Goal: Information Seeking & Learning: Learn about a topic

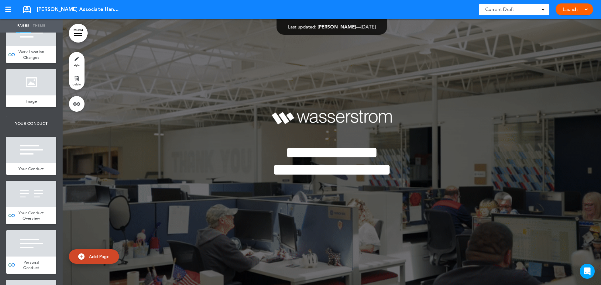
scroll to position [2809, 0]
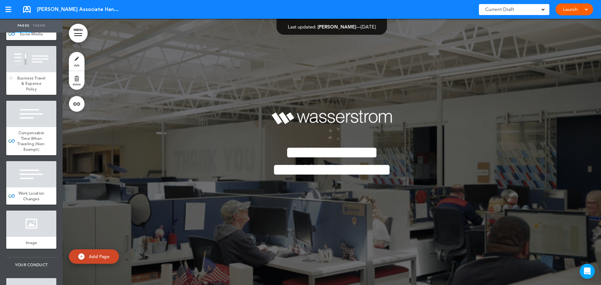
click at [29, 92] on span "Business Travel & Expense Policy" at bounding box center [31, 83] width 28 height 16
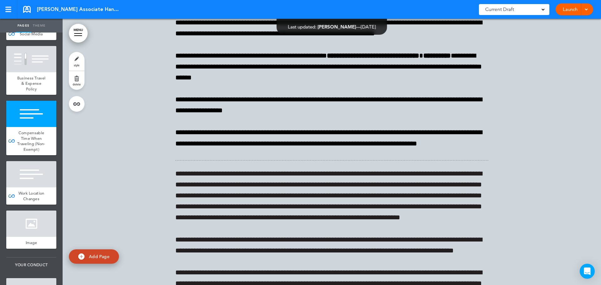
scroll to position [25562, 0]
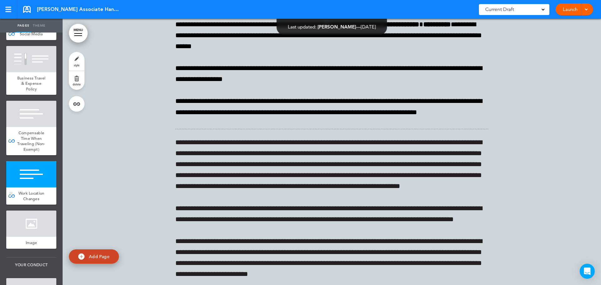
click at [25, 202] on span "Work Location Changes" at bounding box center [31, 196] width 26 height 11
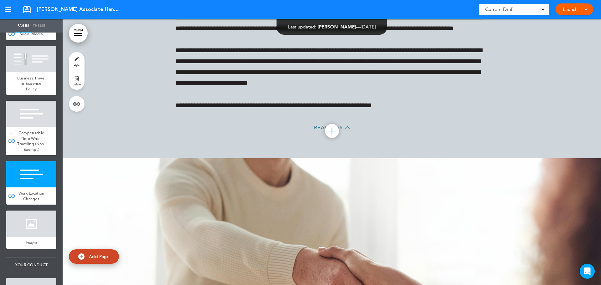
scroll to position [25712, 0]
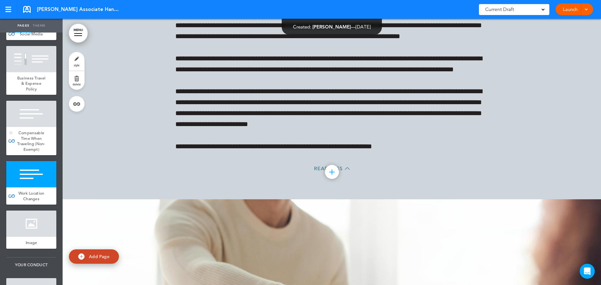
click at [21, 152] on span "Compensable Time When Traveling (Non-Exempt)" at bounding box center [31, 141] width 28 height 22
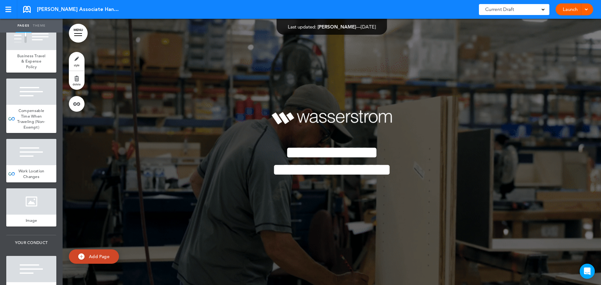
scroll to position [2854, 0]
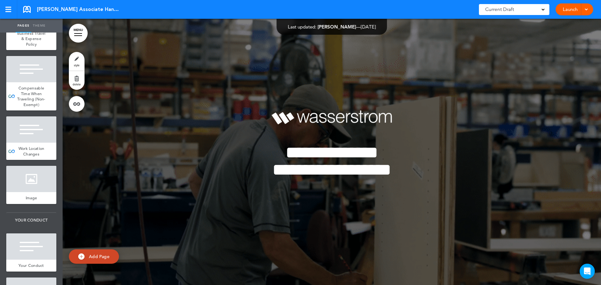
drag, startPoint x: 32, startPoint y: 138, endPoint x: 279, endPoint y: 1, distance: 282.5
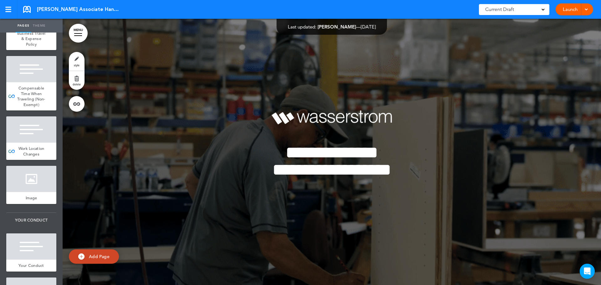
click at [32, 107] on span "Compensable Time When Traveling (Non-Exempt)" at bounding box center [31, 96] width 28 height 22
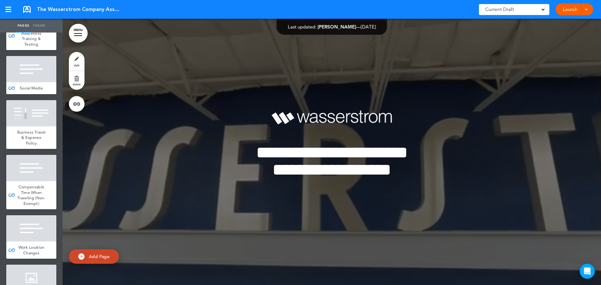
scroll to position [2912, 0]
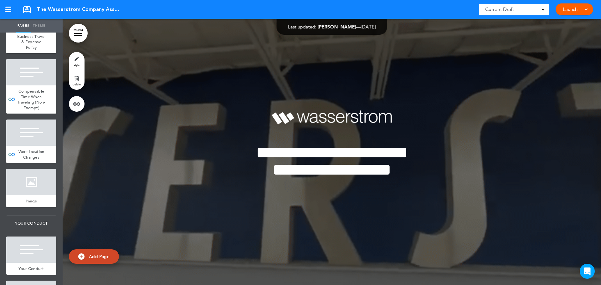
drag, startPoint x: 37, startPoint y: 115, endPoint x: 404, endPoint y: 136, distance: 368.1
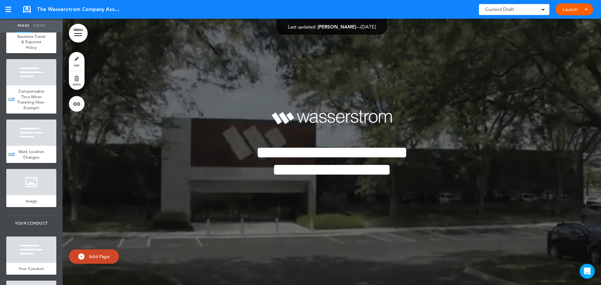
click at [37, 85] on div at bounding box center [31, 72] width 50 height 26
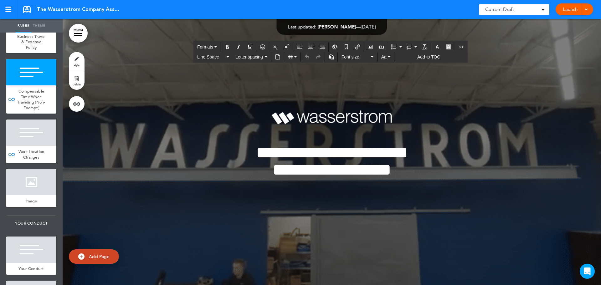
drag, startPoint x: 184, startPoint y: 90, endPoint x: 173, endPoint y: 144, distance: 55.0
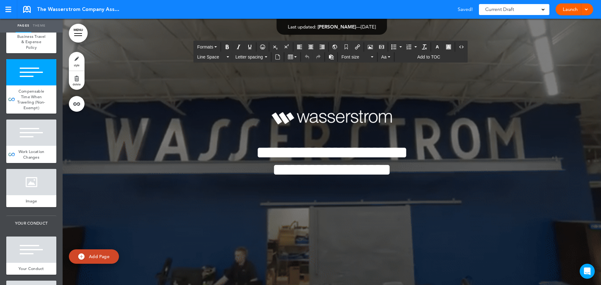
scroll to position [25814, 0]
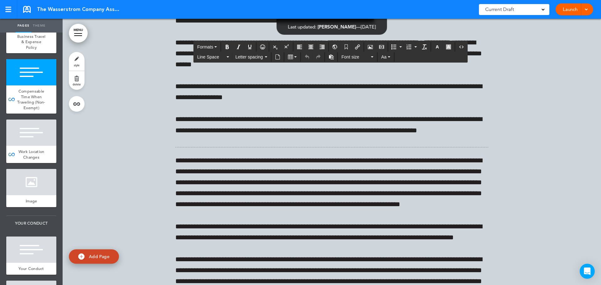
scroll to position [26345, 0]
drag, startPoint x: 465, startPoint y: 165, endPoint x: 173, endPoint y: 84, distance: 303.1
copy div "**********"
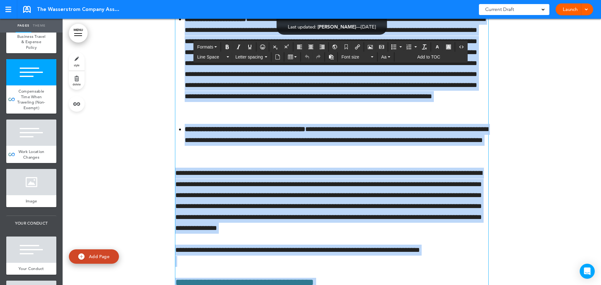
copy div "**********"
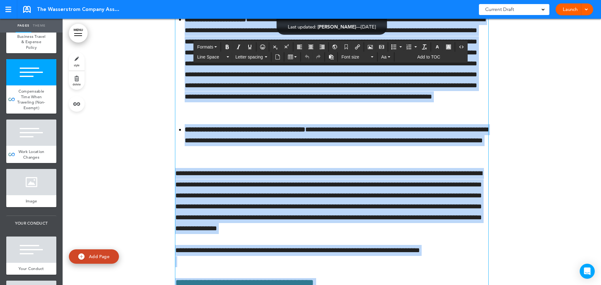
scroll to position [25876, 0]
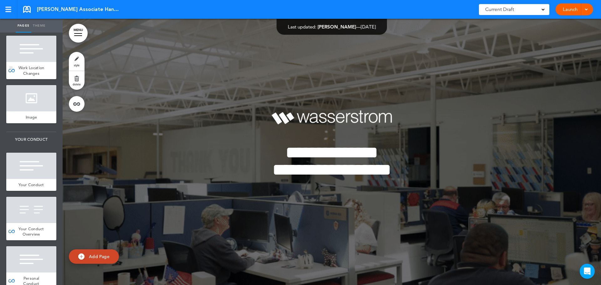
scroll to position [2849, 0]
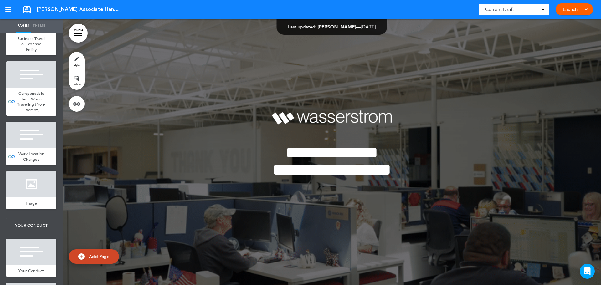
click at [28, 113] on span "Compensable Time When Traveling (Non-Exempt)" at bounding box center [31, 102] width 28 height 22
